Goal: Task Accomplishment & Management: Complete application form

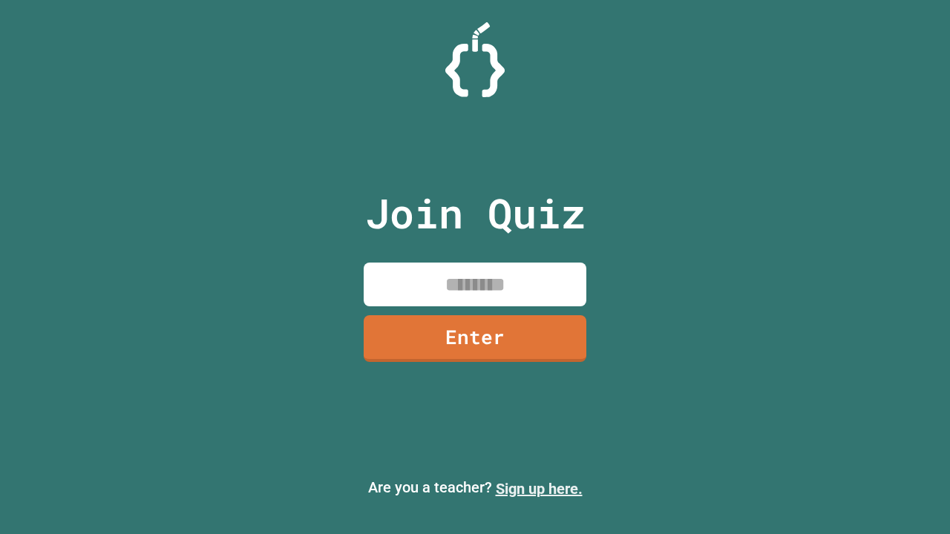
click at [539, 489] on link "Sign up here." at bounding box center [539, 489] width 87 height 18
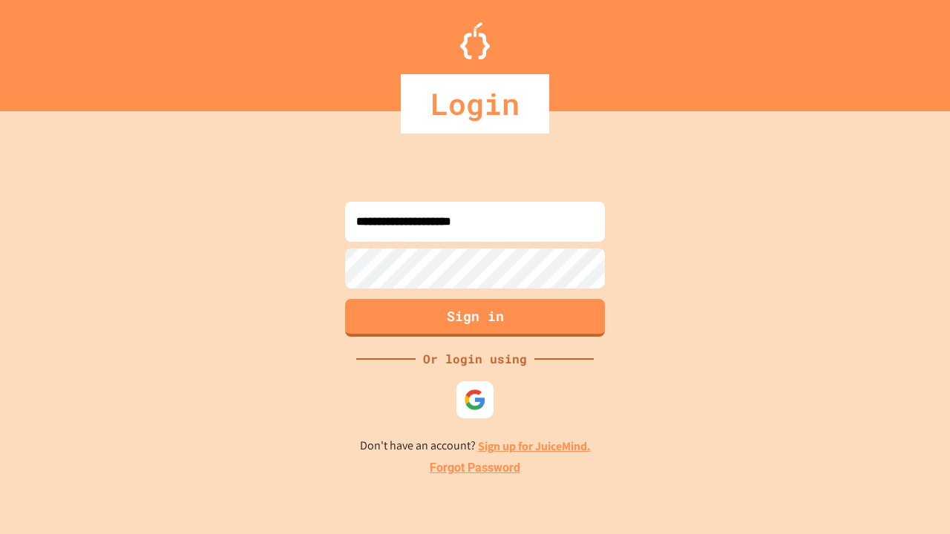
type input "**********"
